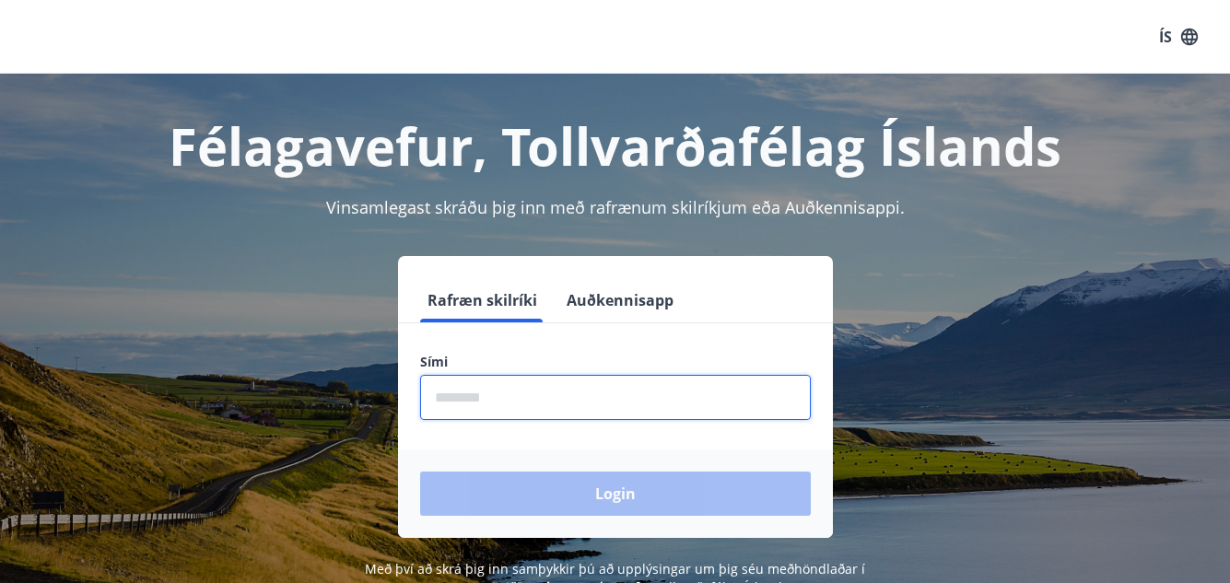
click at [452, 387] on input "phone" at bounding box center [615, 397] width 391 height 45
type input "********"
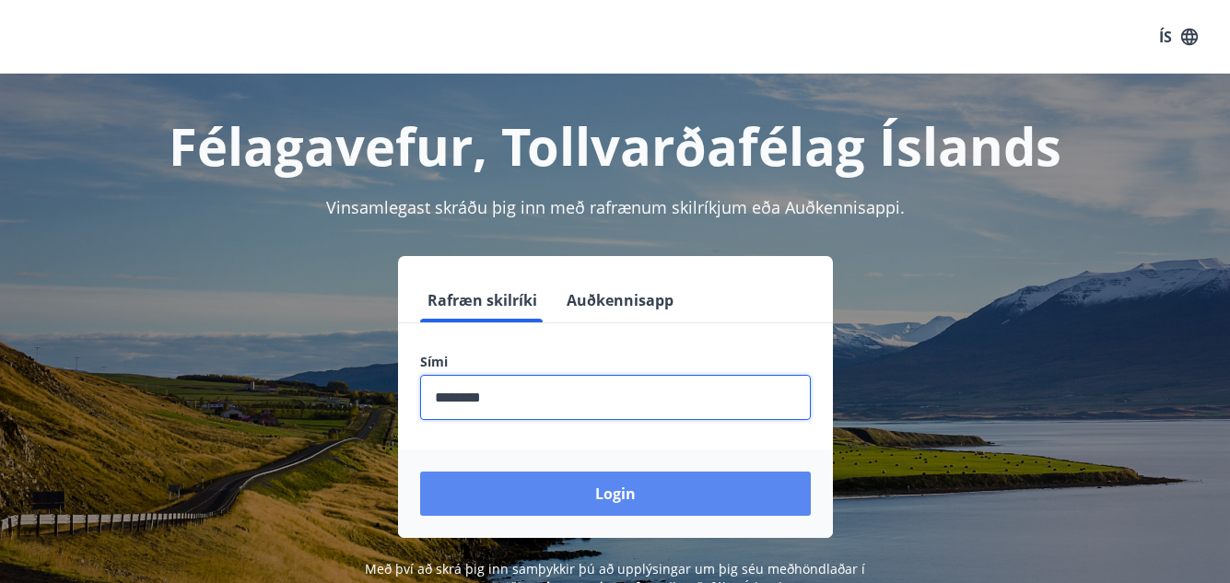
click at [608, 496] on button "Login" at bounding box center [615, 494] width 391 height 44
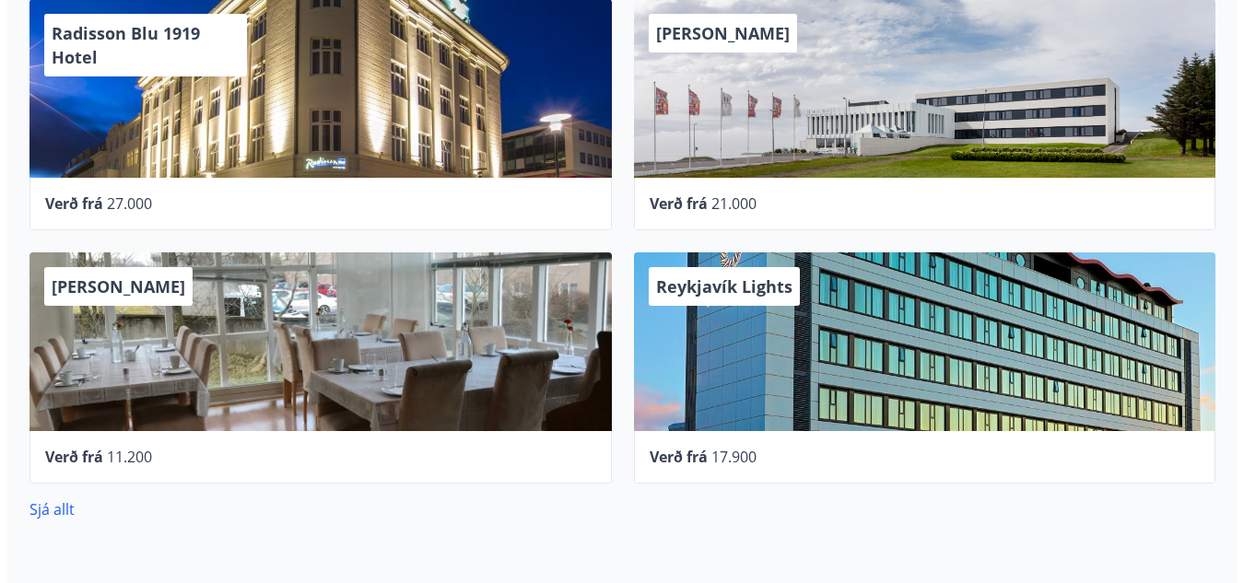
scroll to position [645, 0]
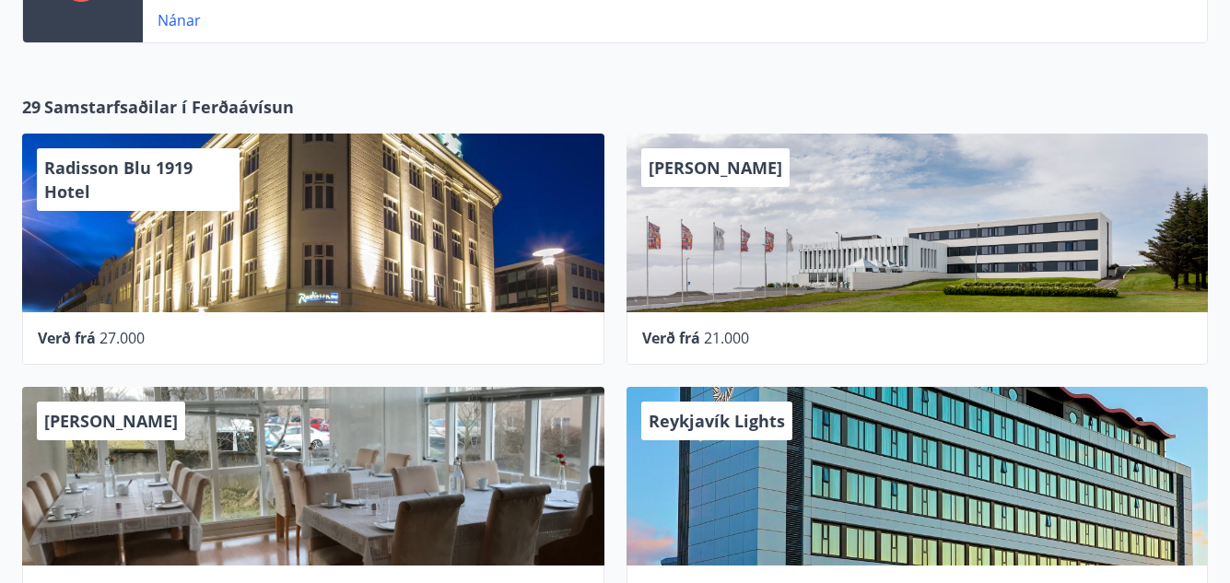
click at [265, 192] on div "Radisson Blu 1919 Hotel" at bounding box center [313, 223] width 583 height 179
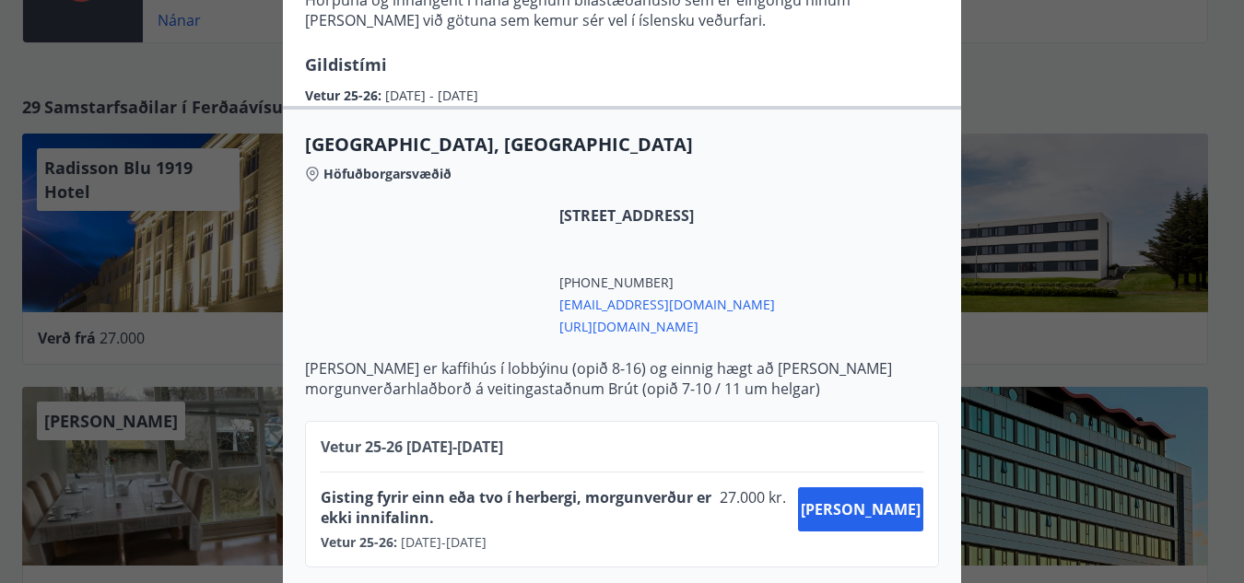
scroll to position [434, 0]
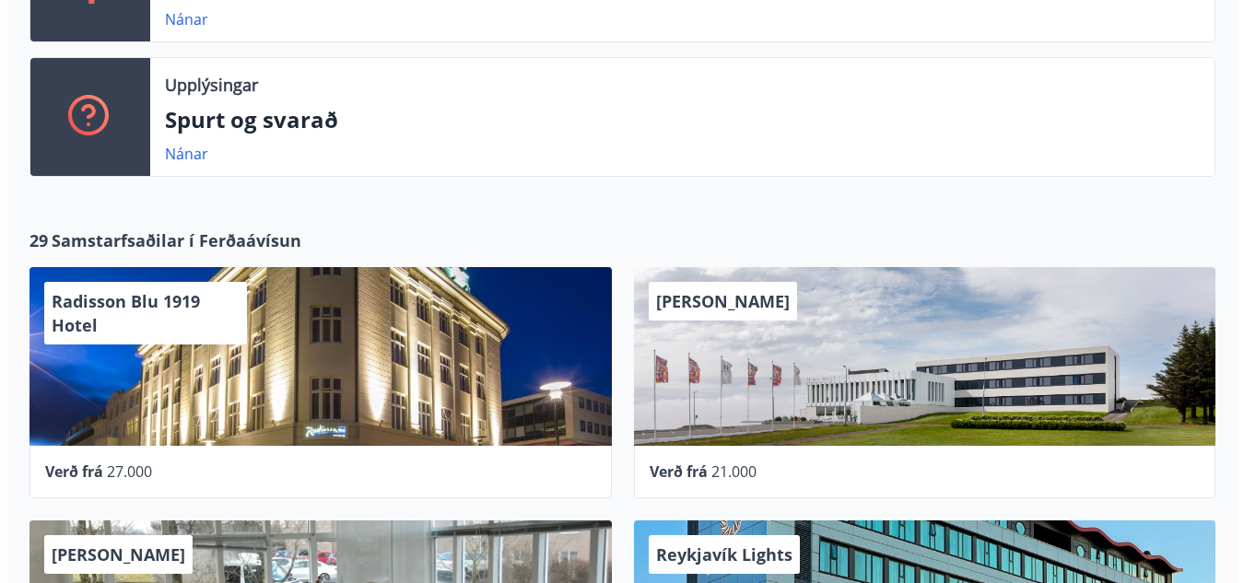
scroll to position [780, 0]
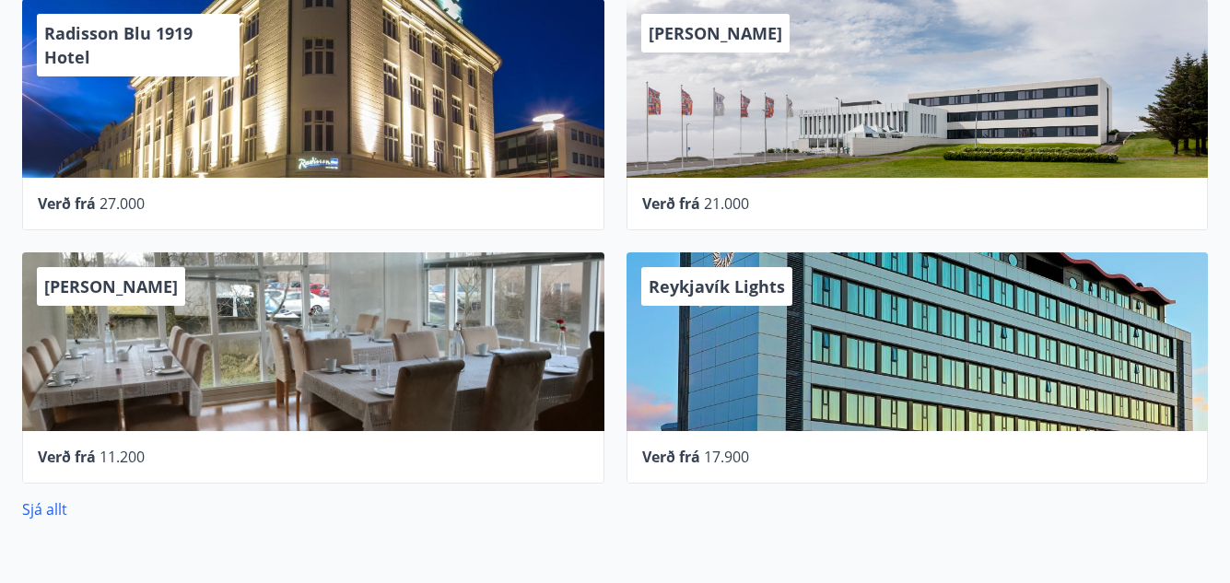
click at [865, 290] on div "Reykjavík Lights" at bounding box center [918, 342] width 583 height 179
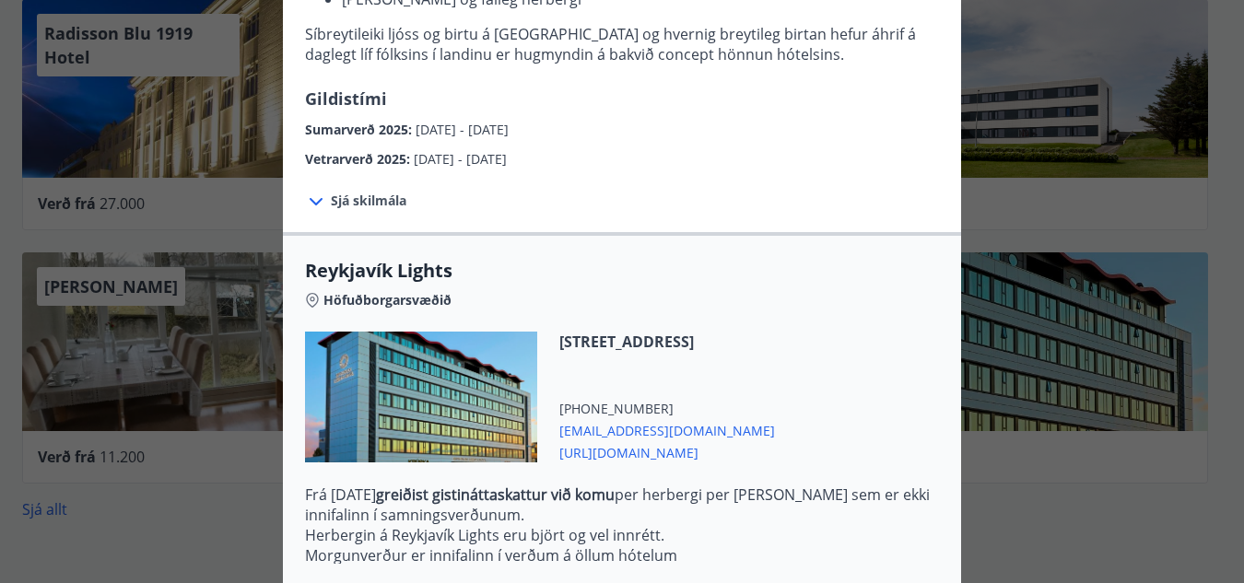
scroll to position [579, 0]
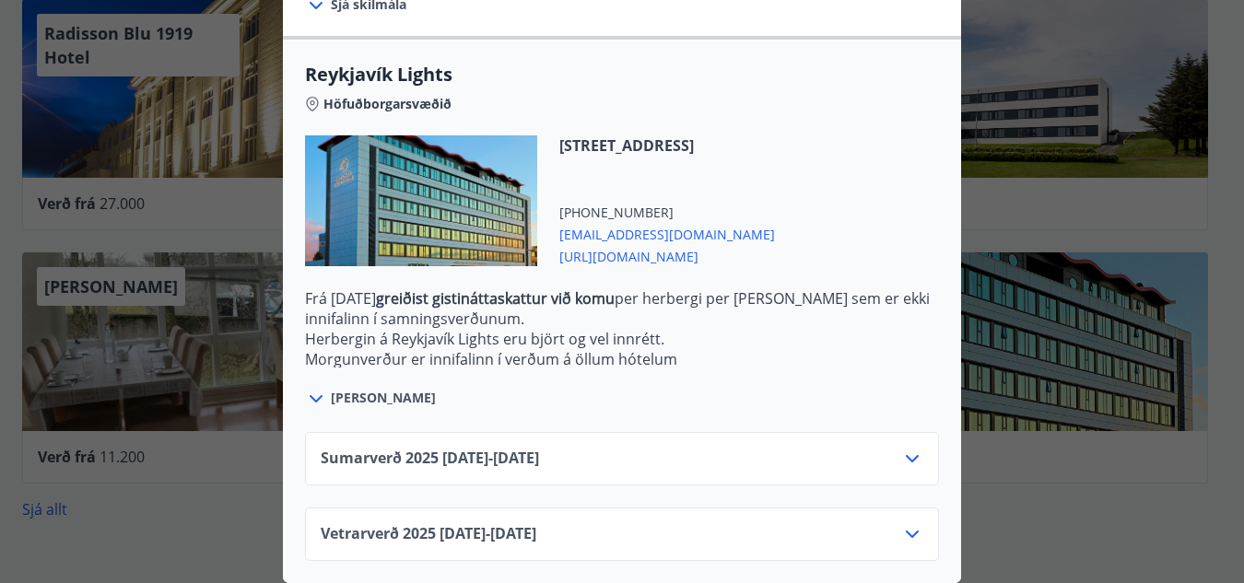
click at [248, 531] on div "Reykjavík Lights Fyrir bókarnir og frekari upplýsingar vinsamlega senduð póst á…" at bounding box center [622, 291] width 1244 height 583
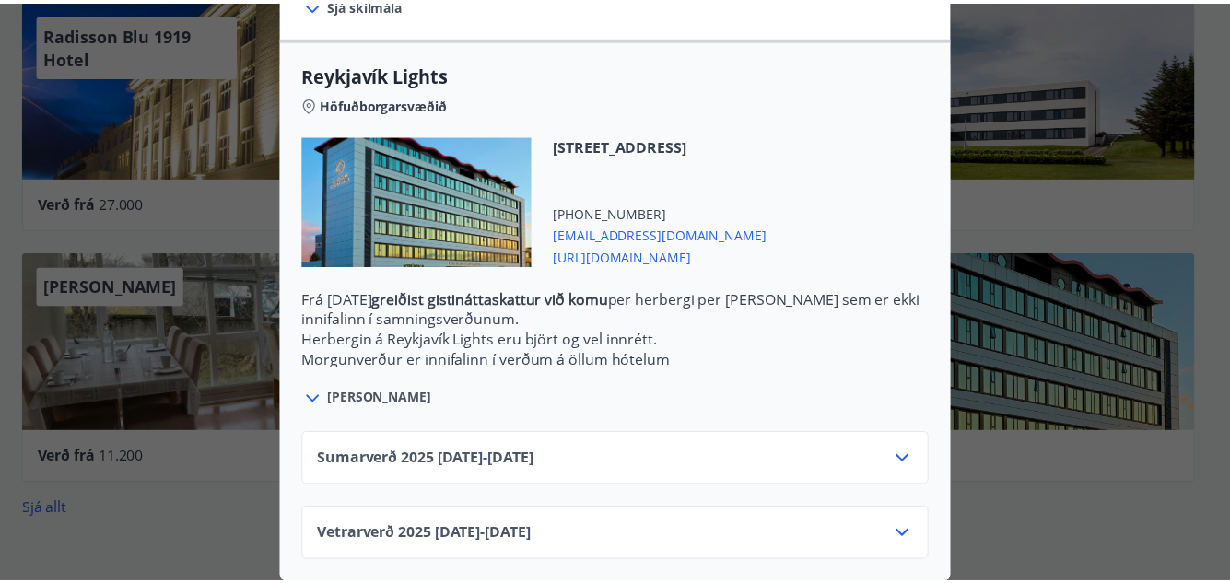
scroll to position [0, 0]
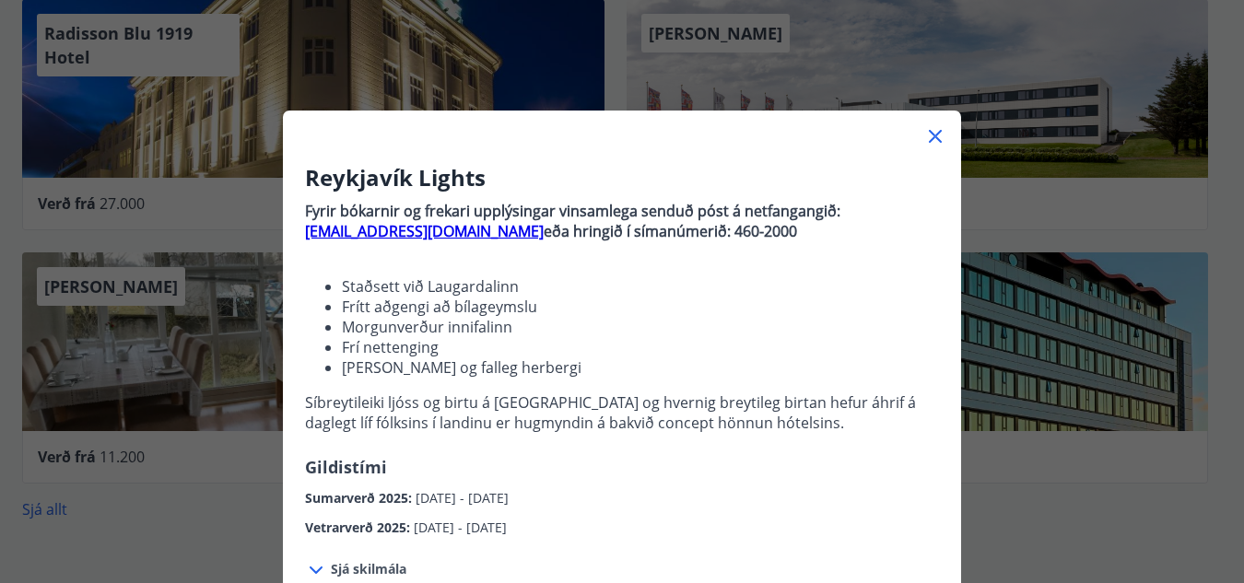
click at [925, 136] on icon at bounding box center [935, 136] width 22 height 22
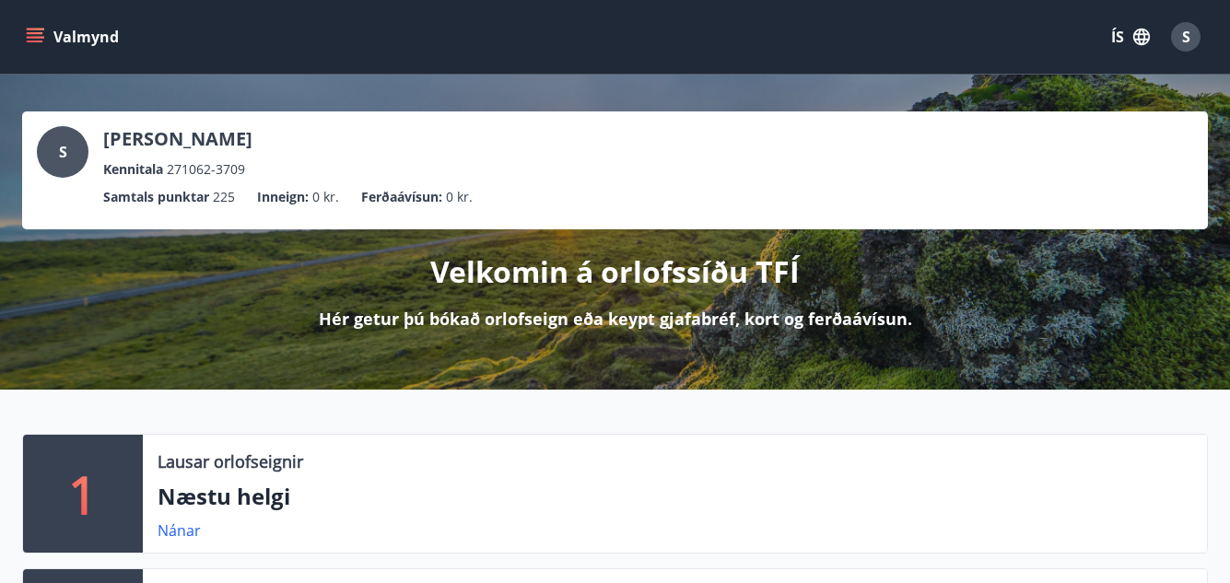
click at [29, 38] on icon "menu" at bounding box center [37, 37] width 20 height 2
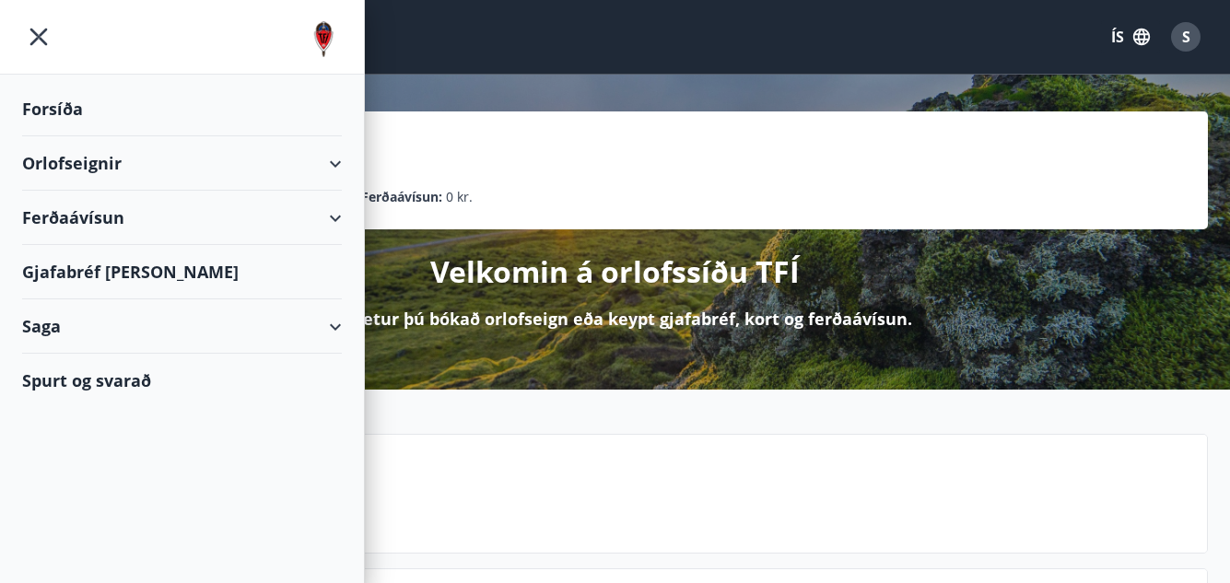
click at [330, 166] on div "Orlofseignir" at bounding box center [182, 163] width 320 height 54
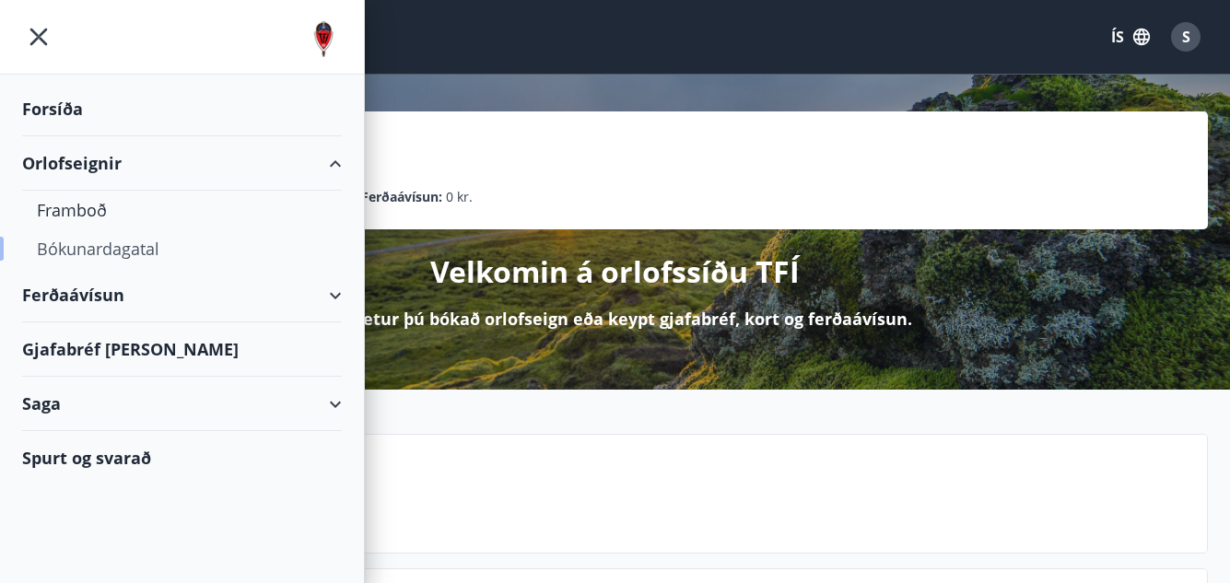
click at [98, 255] on div "Bókunardagatal" at bounding box center [182, 249] width 290 height 39
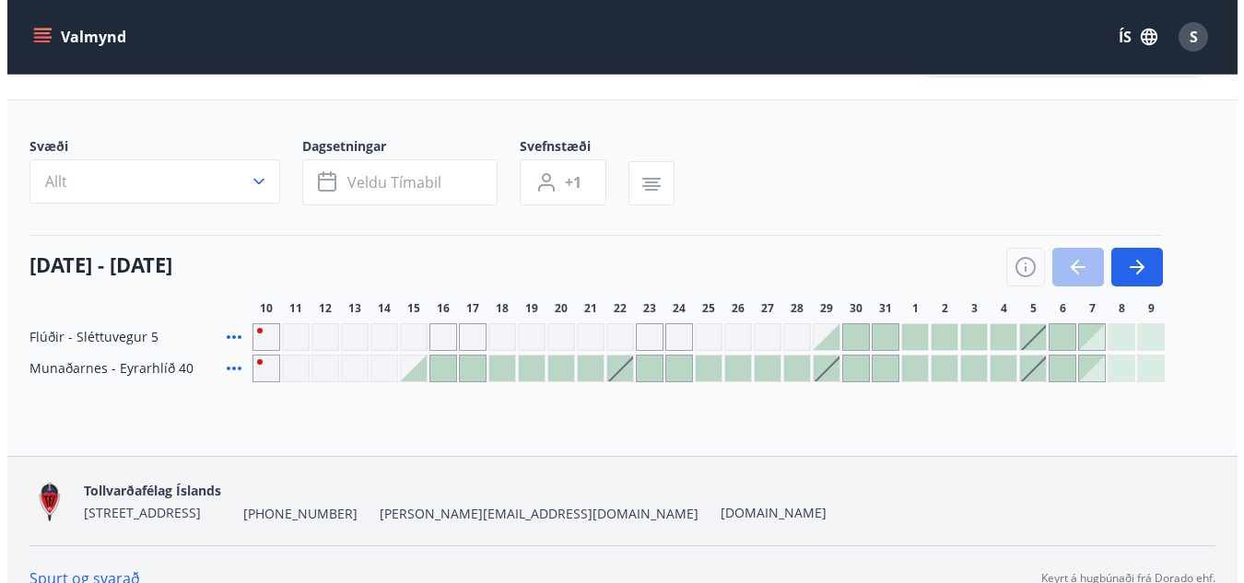
scroll to position [90, 0]
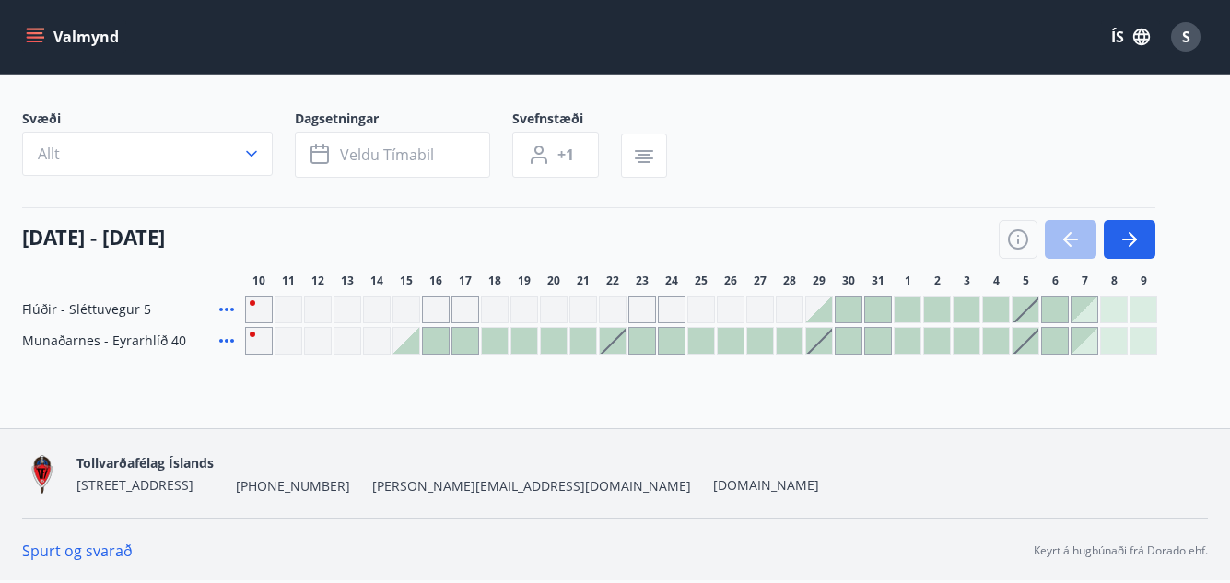
click at [857, 342] on div at bounding box center [849, 341] width 26 height 26
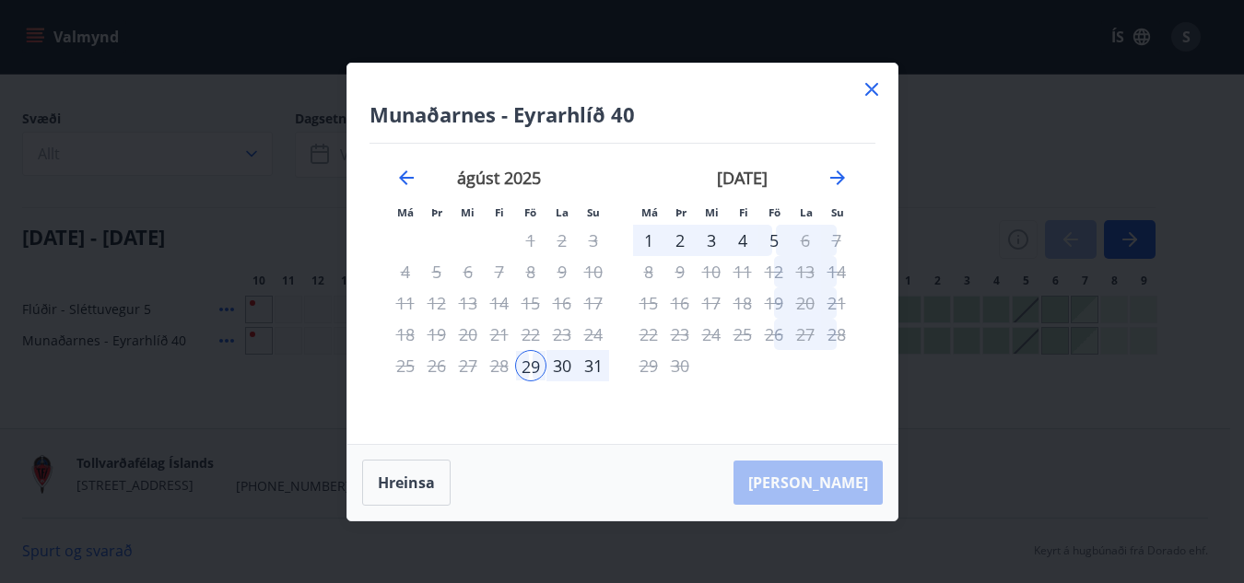
click at [556, 368] on div "30" at bounding box center [562, 365] width 31 height 31
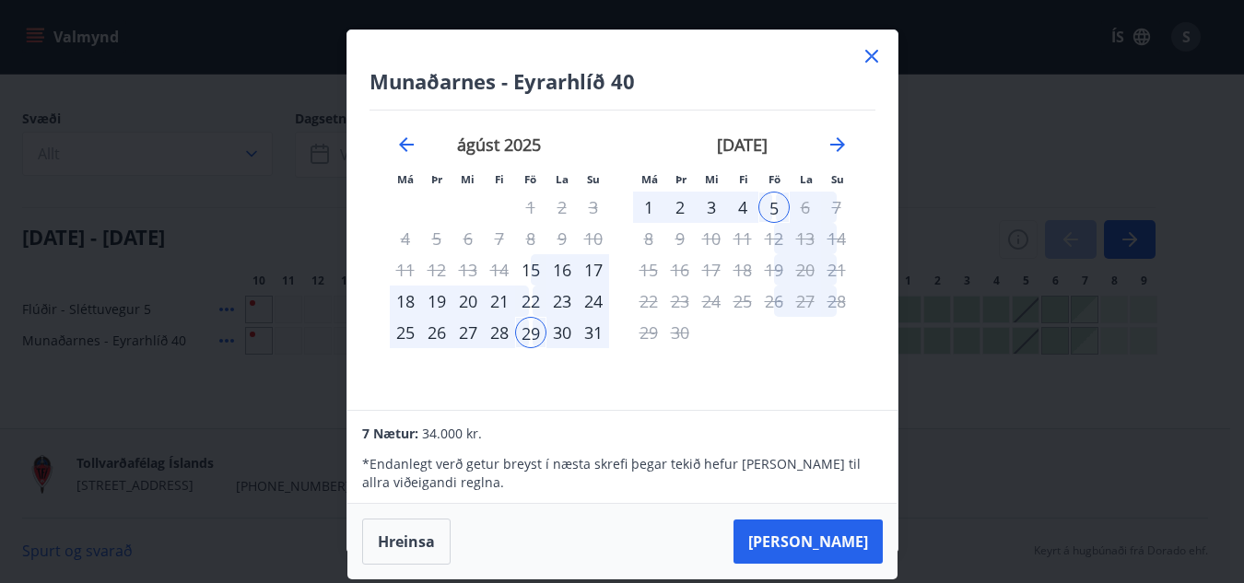
click at [525, 333] on div "29" at bounding box center [530, 332] width 31 height 31
click at [555, 333] on div "30" at bounding box center [562, 332] width 31 height 31
click at [416, 533] on button "Hreinsa" at bounding box center [406, 542] width 88 height 46
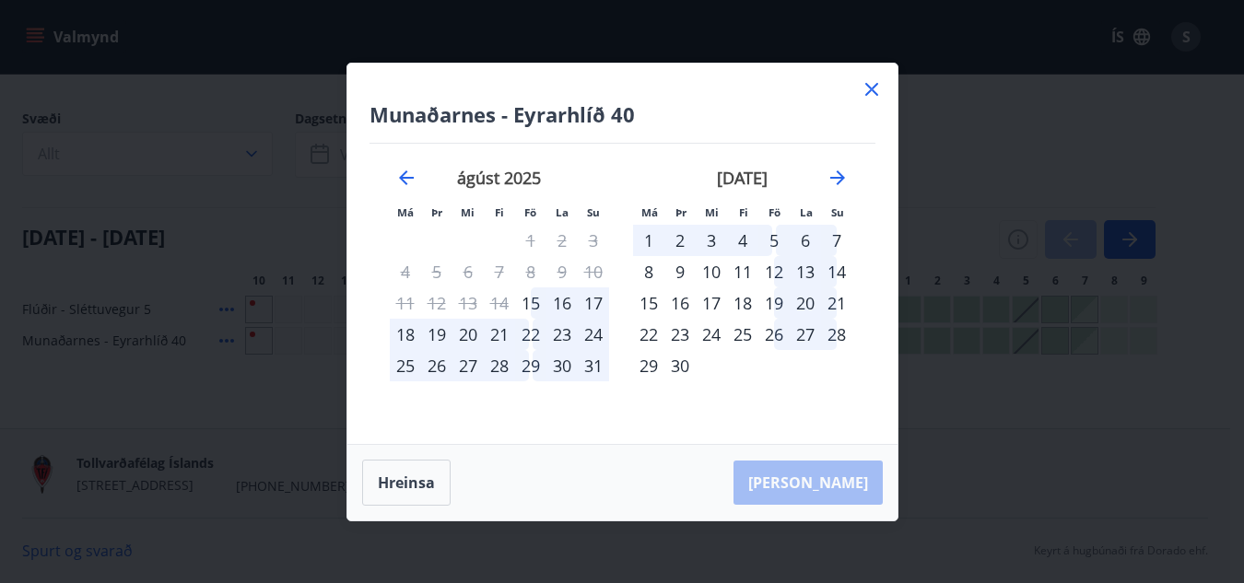
click at [798, 239] on div "6" at bounding box center [805, 240] width 31 height 31
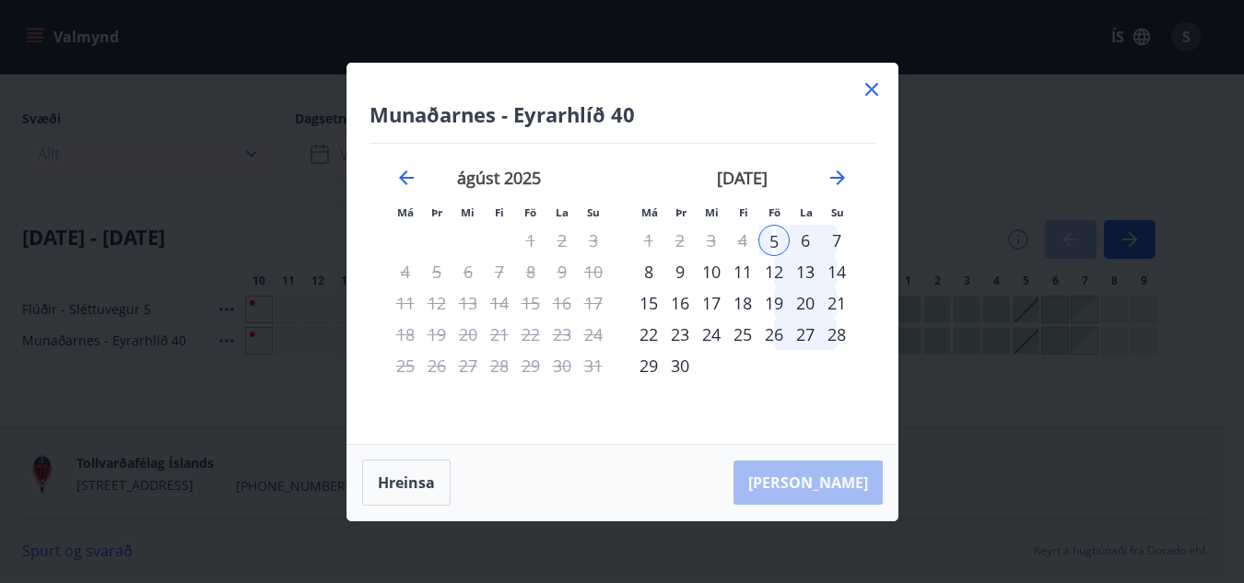
click at [841, 240] on div "7" at bounding box center [836, 240] width 31 height 31
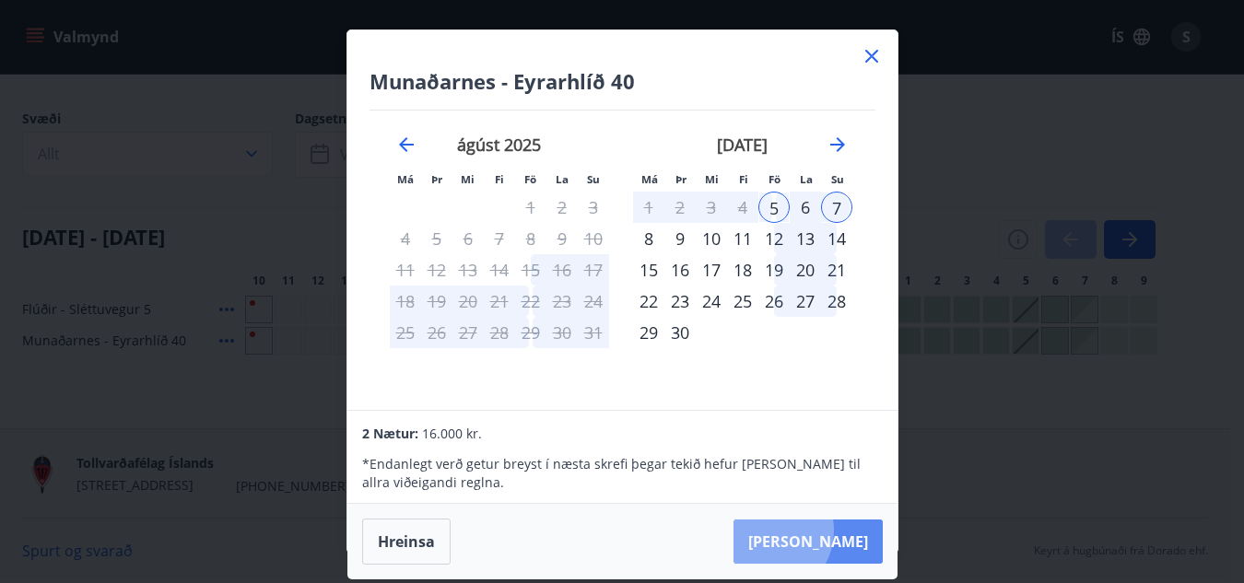
click at [825, 531] on button "[PERSON_NAME]" at bounding box center [808, 542] width 149 height 44
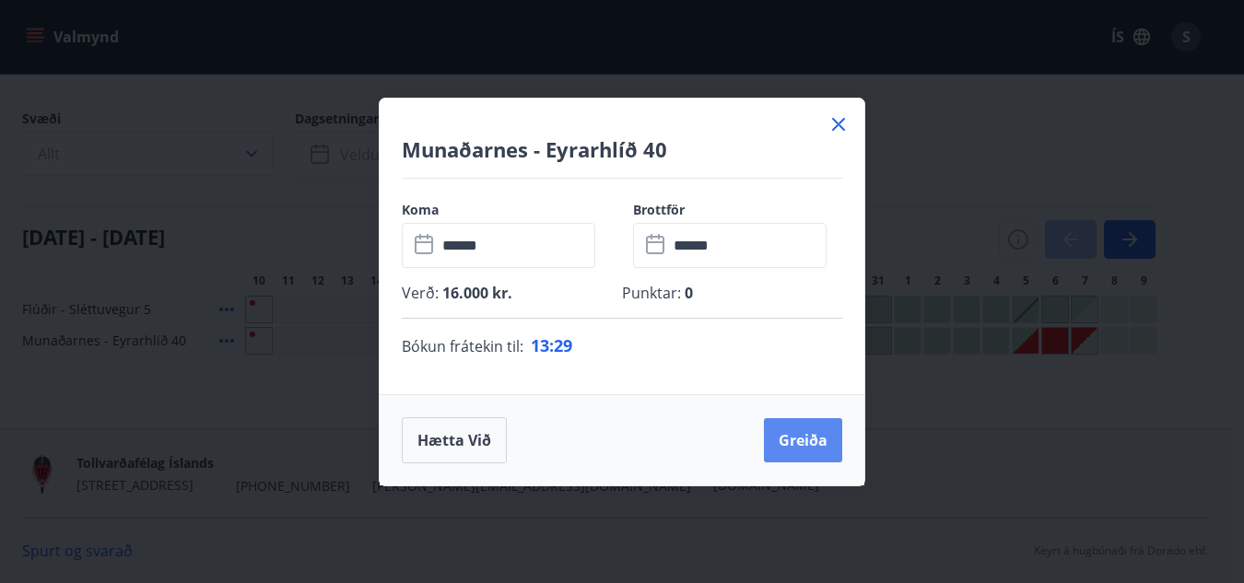
click at [801, 444] on button "Greiða" at bounding box center [803, 440] width 78 height 44
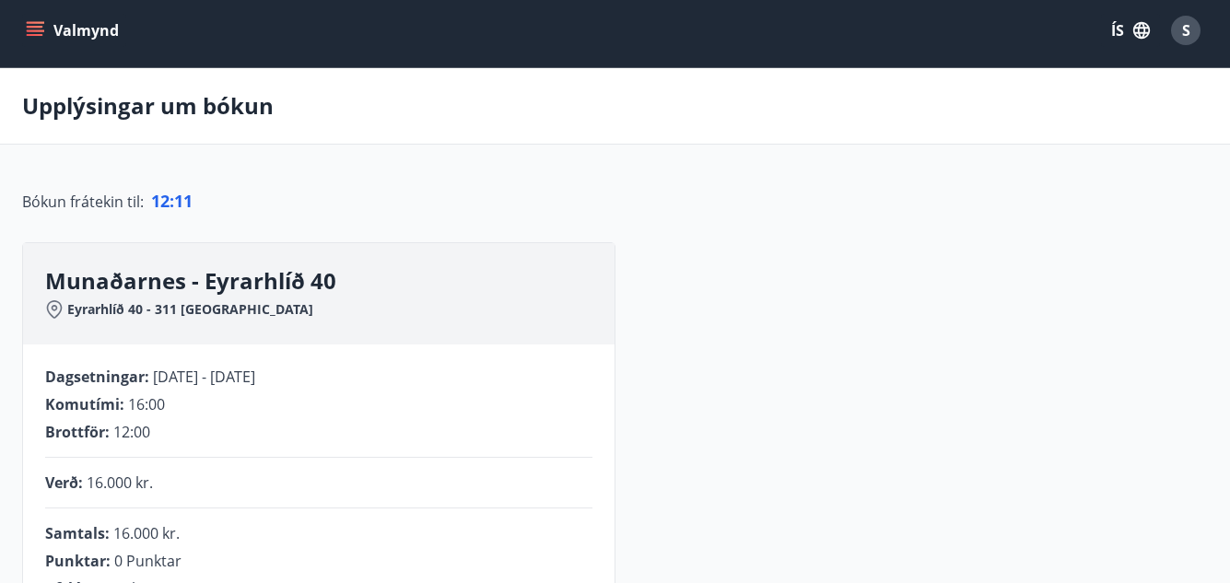
scroll to position [461, 0]
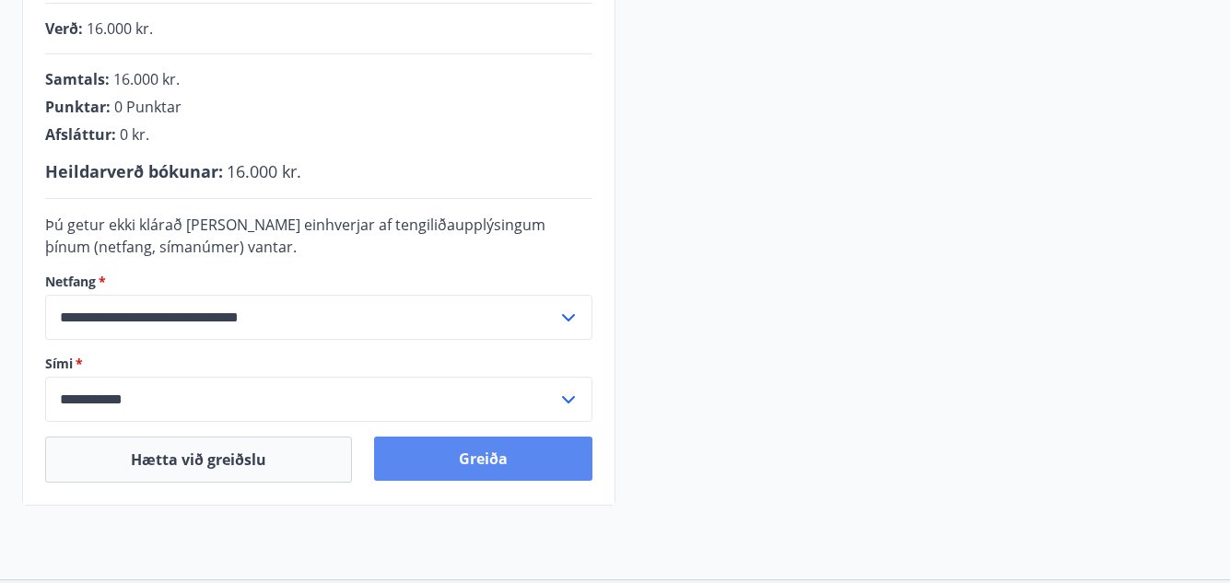
click at [471, 451] on button "Greiða" at bounding box center [483, 459] width 218 height 44
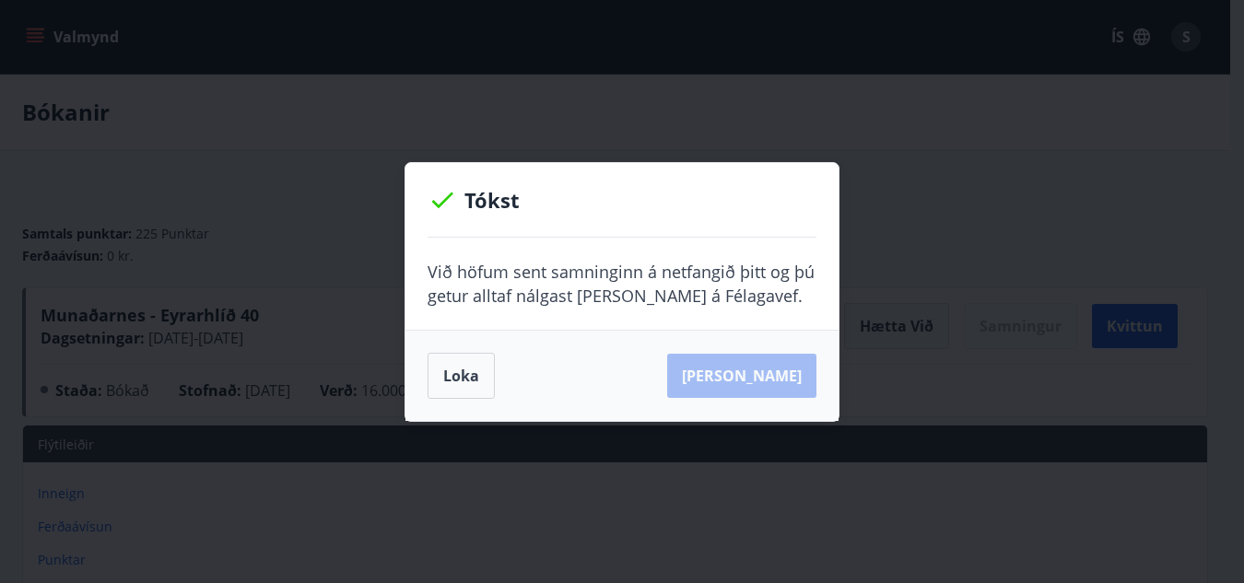
click at [769, 375] on div "Loka Sjá samning" at bounding box center [622, 376] width 389 height 46
click at [482, 372] on button "Loka" at bounding box center [461, 376] width 67 height 46
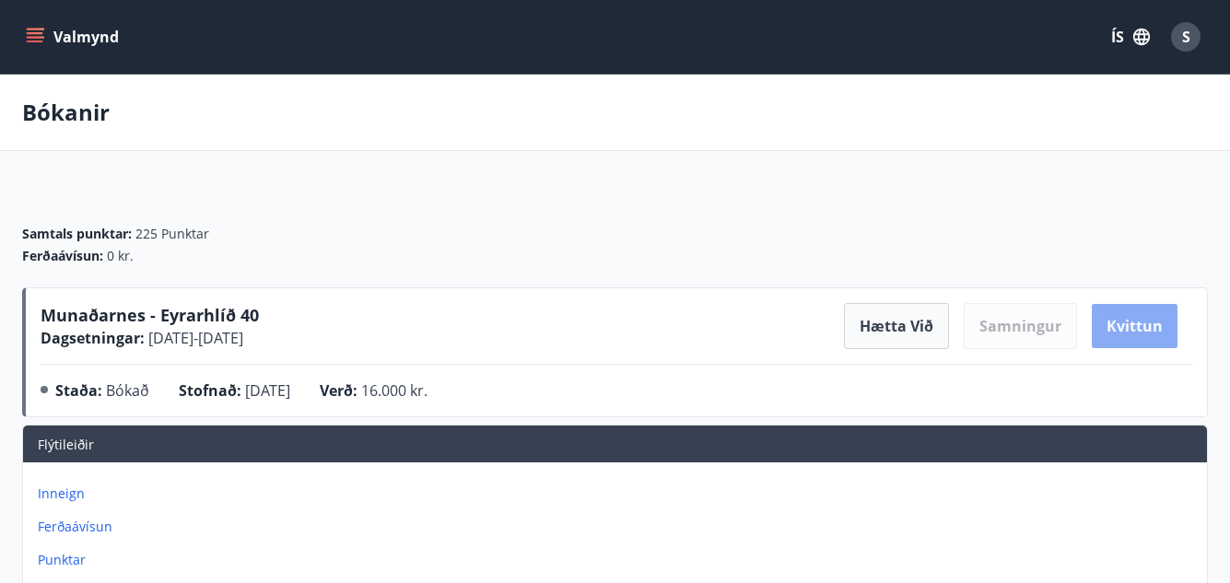
click at [1123, 310] on button "Kvittun" at bounding box center [1135, 326] width 86 height 44
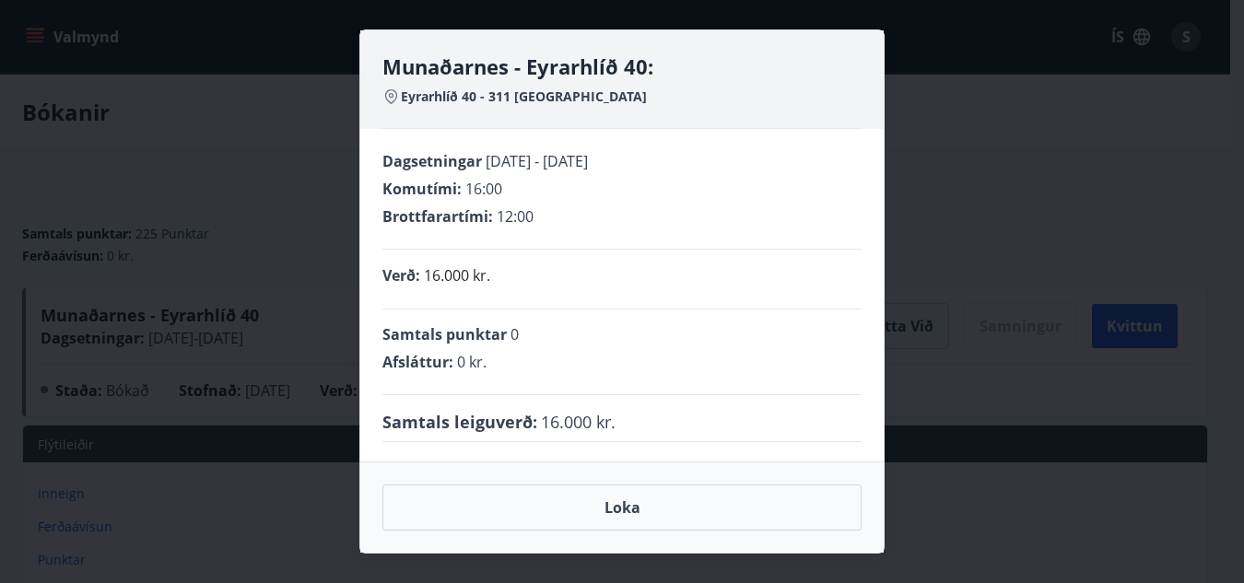
drag, startPoint x: 582, startPoint y: 259, endPoint x: 1026, endPoint y: 295, distance: 445.7
click at [1039, 303] on div "Munaðarnes - Eyrarhlíð 40: Eyrarhlíð 40 - 311 Borgarfirði Dagsetningar 05.09.20…" at bounding box center [622, 291] width 1244 height 583
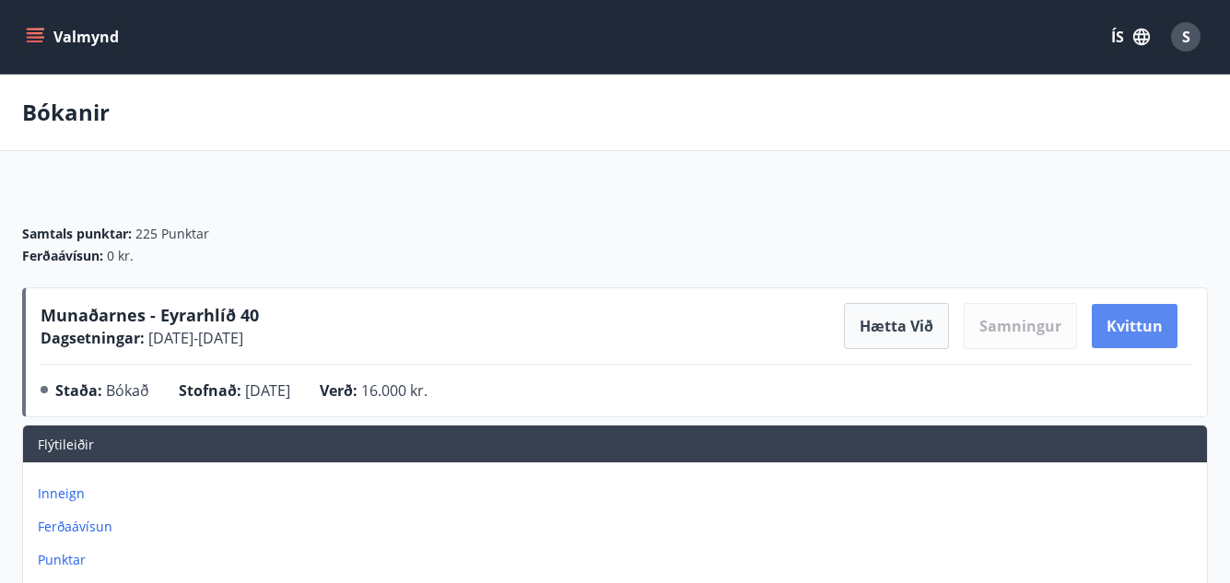
click at [1150, 326] on button "Kvittun" at bounding box center [1135, 326] width 86 height 44
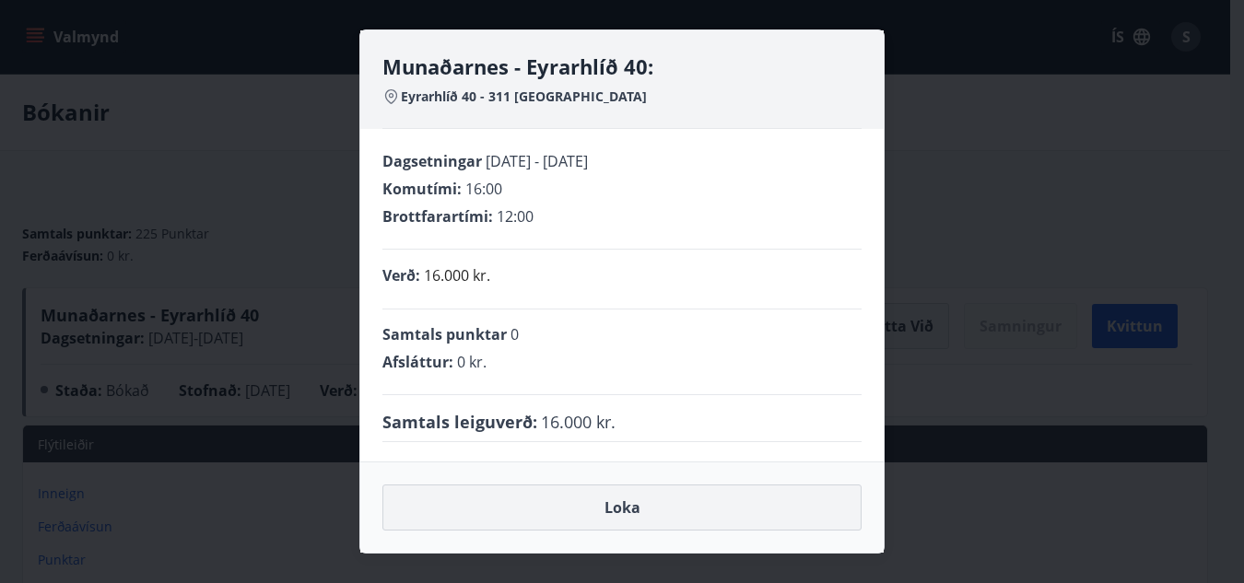
click at [644, 507] on button "Loka" at bounding box center [622, 508] width 479 height 46
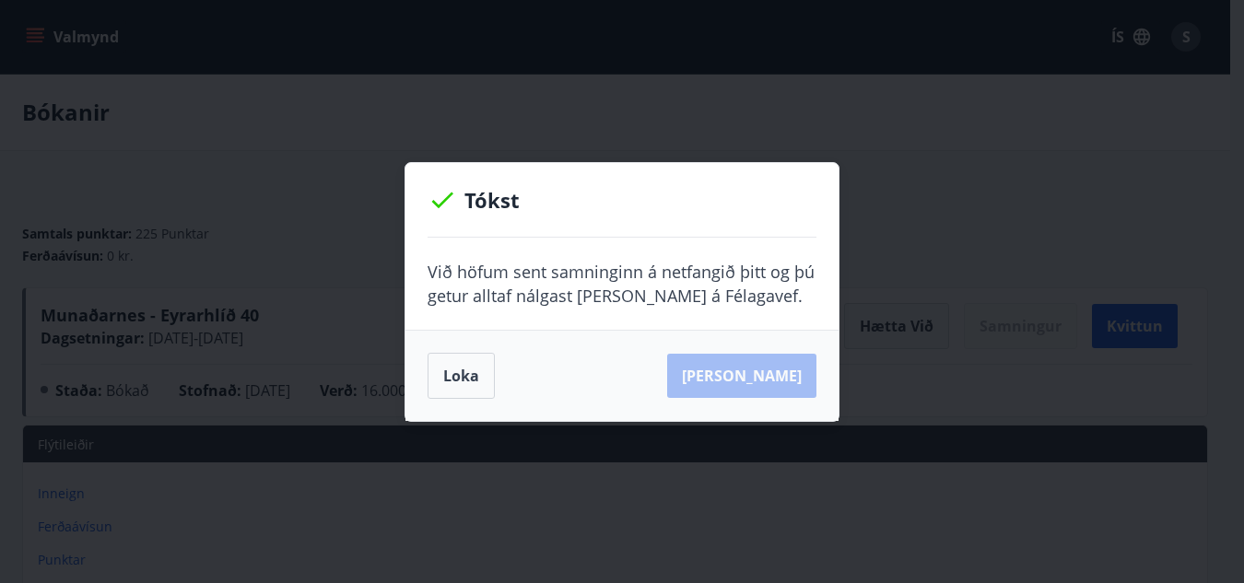
click at [452, 377] on button "Loka" at bounding box center [461, 376] width 67 height 46
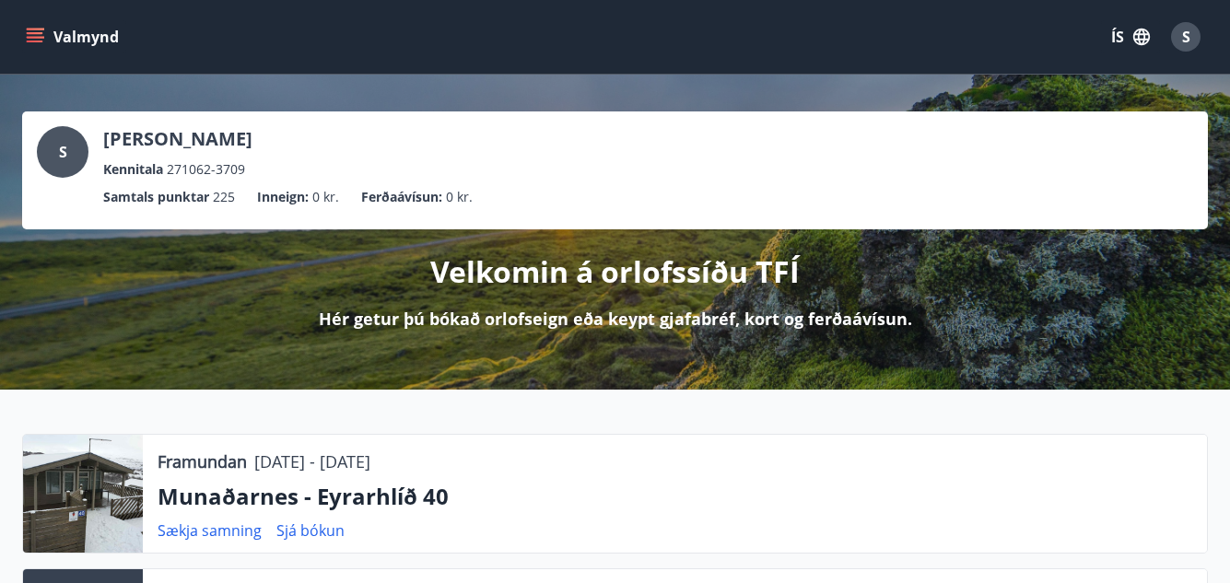
click at [45, 36] on button "Valmynd" at bounding box center [74, 36] width 104 height 33
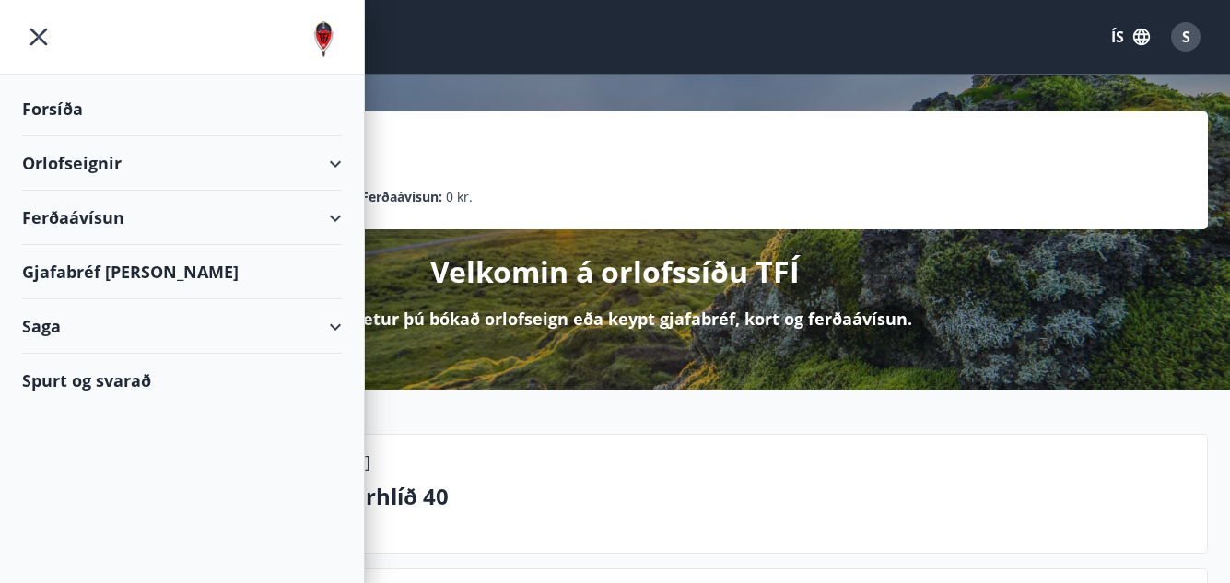
click at [63, 211] on div "Ferðaávísun" at bounding box center [182, 218] width 320 height 54
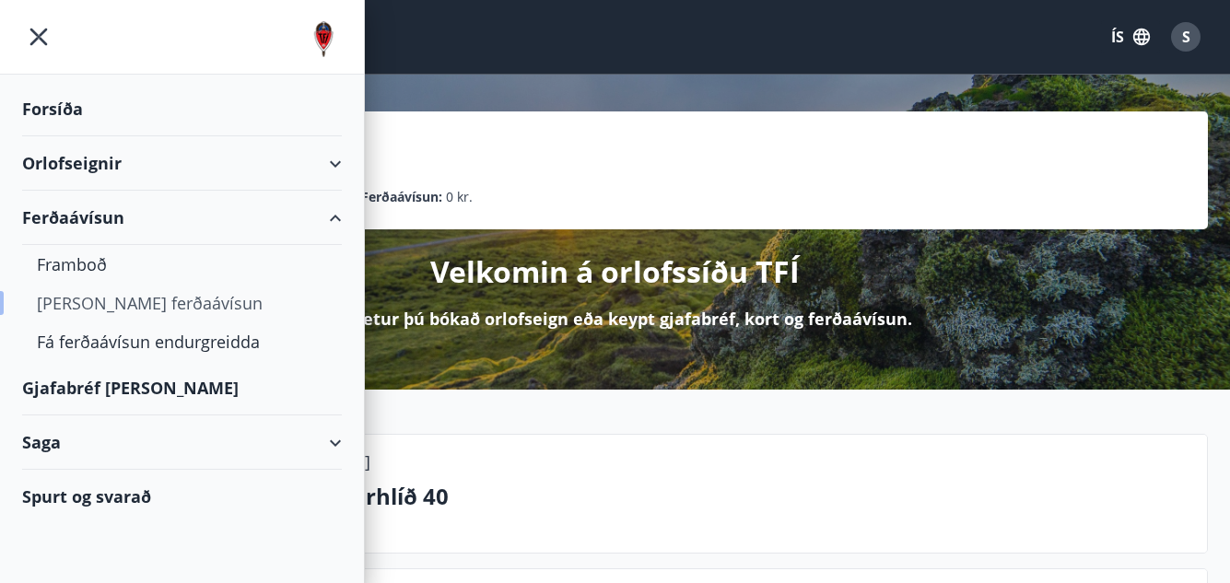
click at [154, 295] on div "Kaupa ferðaávísun" at bounding box center [182, 303] width 290 height 39
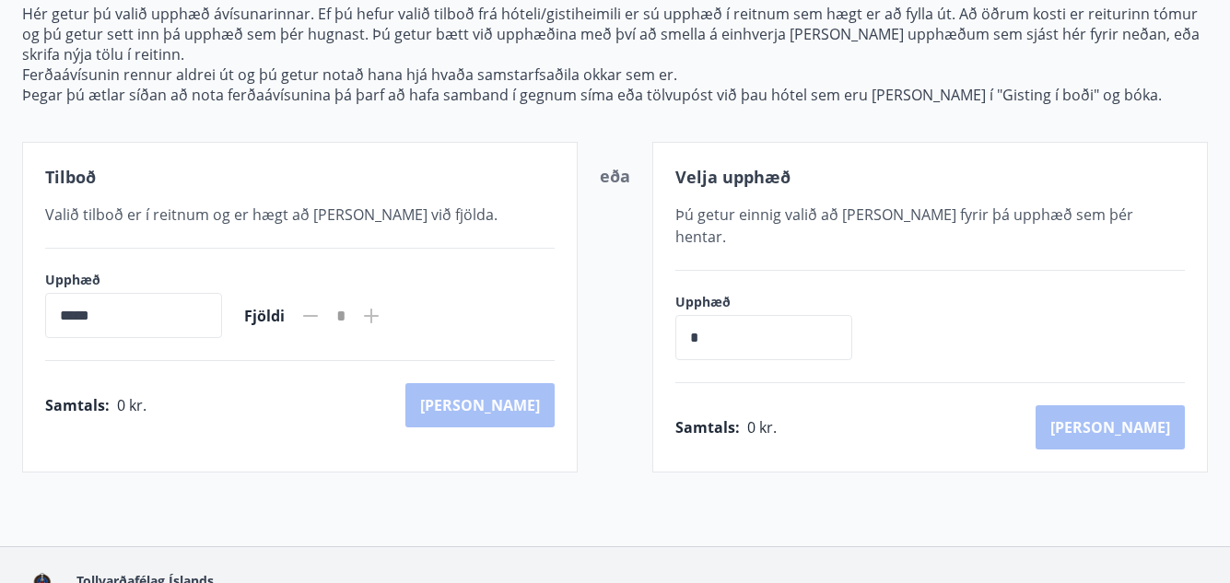
scroll to position [140, 0]
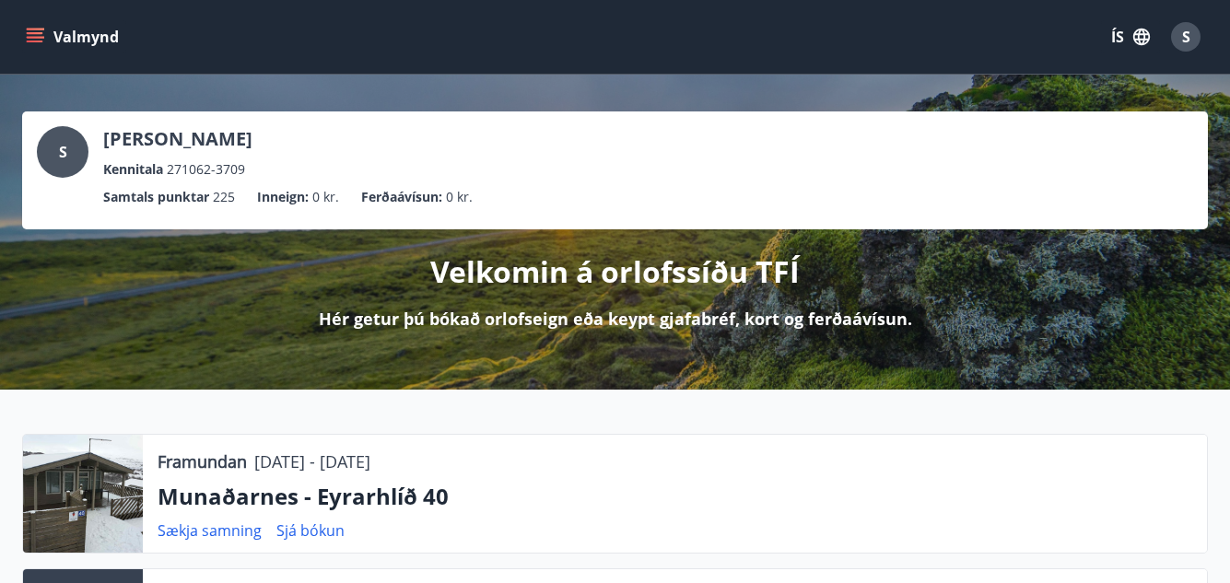
click at [30, 33] on icon "menu" at bounding box center [35, 33] width 17 height 2
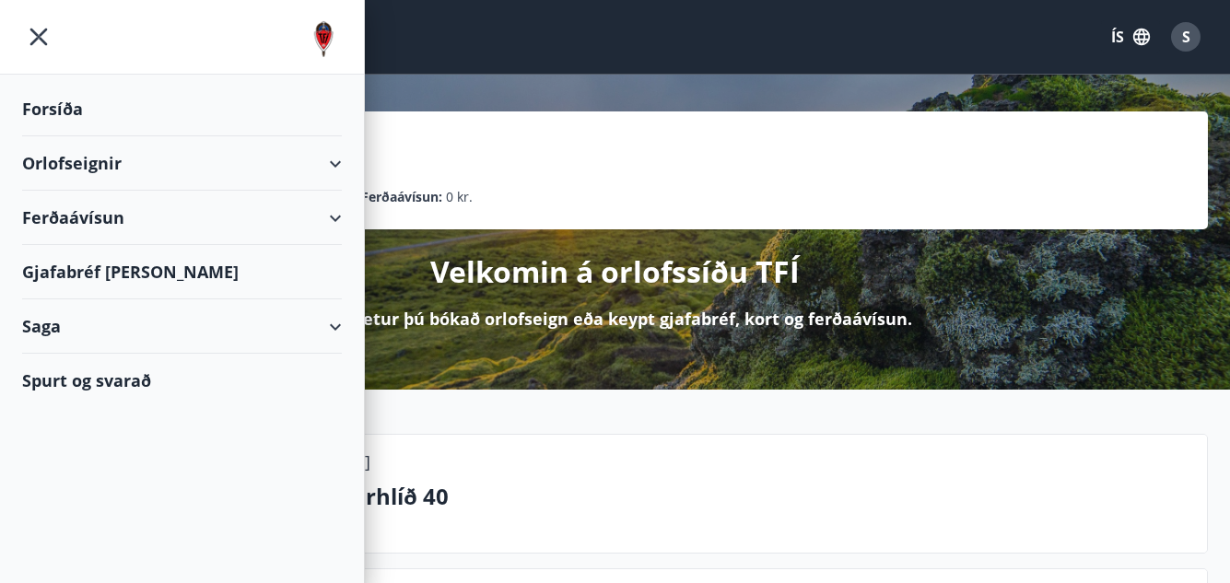
click at [109, 277] on div "Gjafabréf [PERSON_NAME]" at bounding box center [182, 272] width 320 height 54
